Goal: Task Accomplishment & Management: Manage account settings

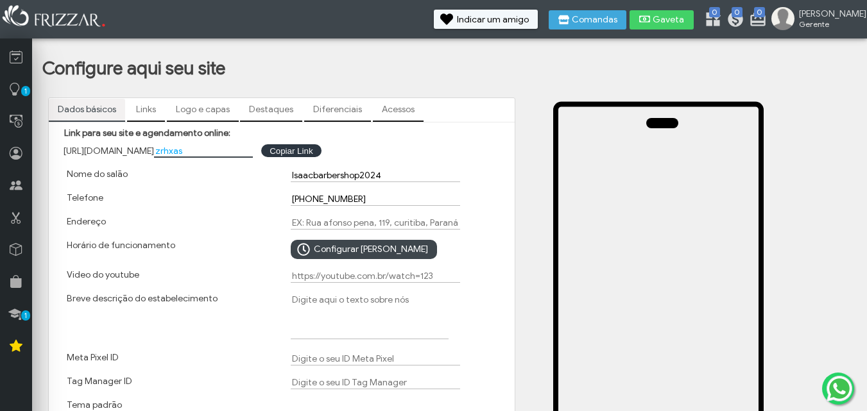
click at [233, 152] on input "zrhxas" at bounding box center [203, 150] width 99 height 13
type input "z"
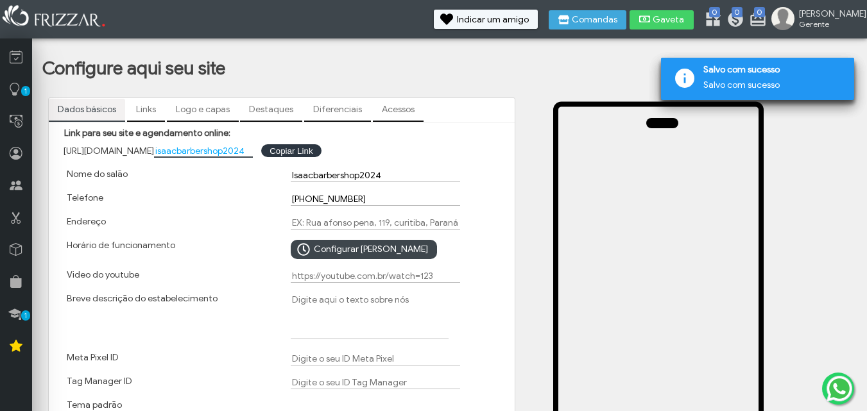
click at [180, 151] on input "isaacbarbershop2024" at bounding box center [203, 150] width 99 height 13
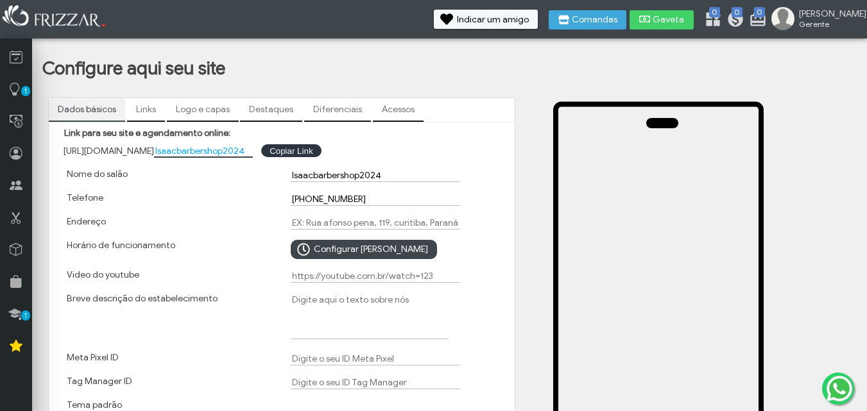
type input "Isaacbarbershop2024"
click at [178, 315] on div "Breve descrição do estabelecimento" at bounding box center [170, 317] width 224 height 59
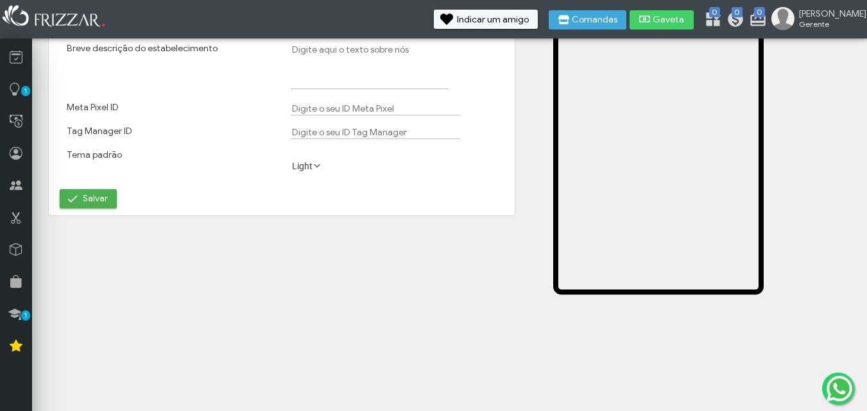
scroll to position [257, 0]
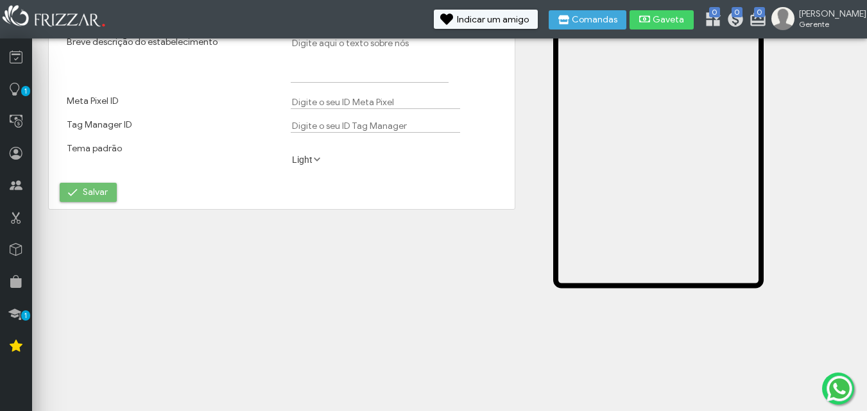
click at [82, 189] on button "Salvar" at bounding box center [88, 192] width 57 height 19
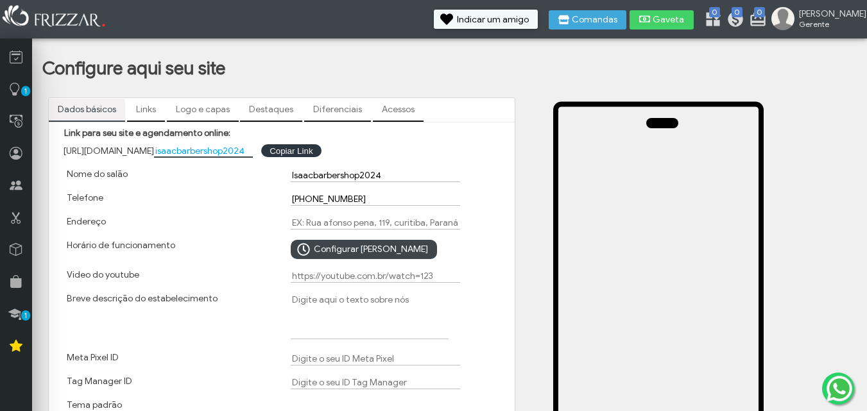
click at [180, 149] on input "isaacbarbershop2024" at bounding box center [203, 150] width 99 height 13
type input "Isaacbarbershop2024"
click at [235, 282] on div "Video do youtube" at bounding box center [170, 276] width 224 height 24
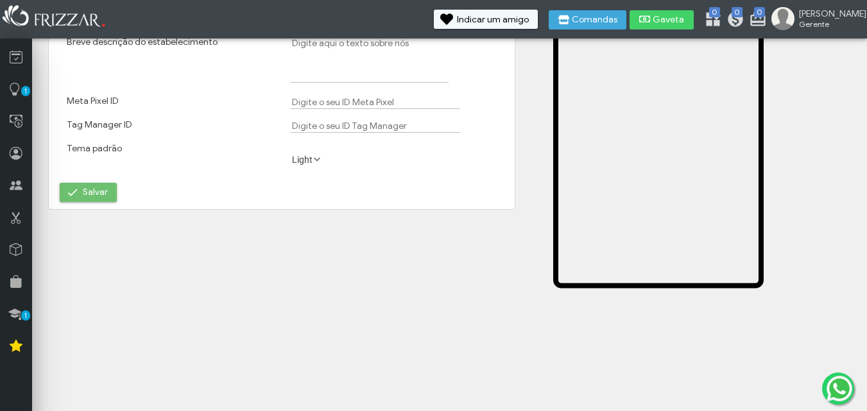
click at [111, 199] on button "Salvar" at bounding box center [88, 192] width 57 height 19
